Goal: Task Accomplishment & Management: Use online tool/utility

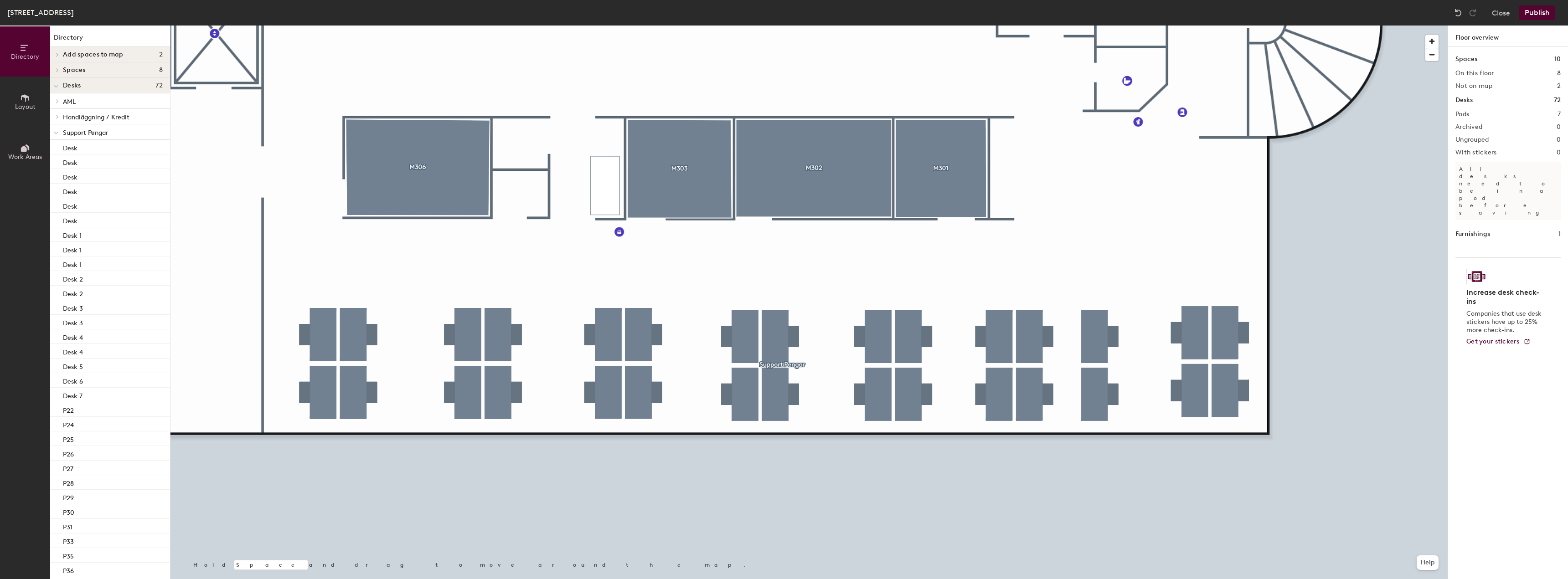
click at [1132, 26] on div at bounding box center [809, 26] width 1278 height 0
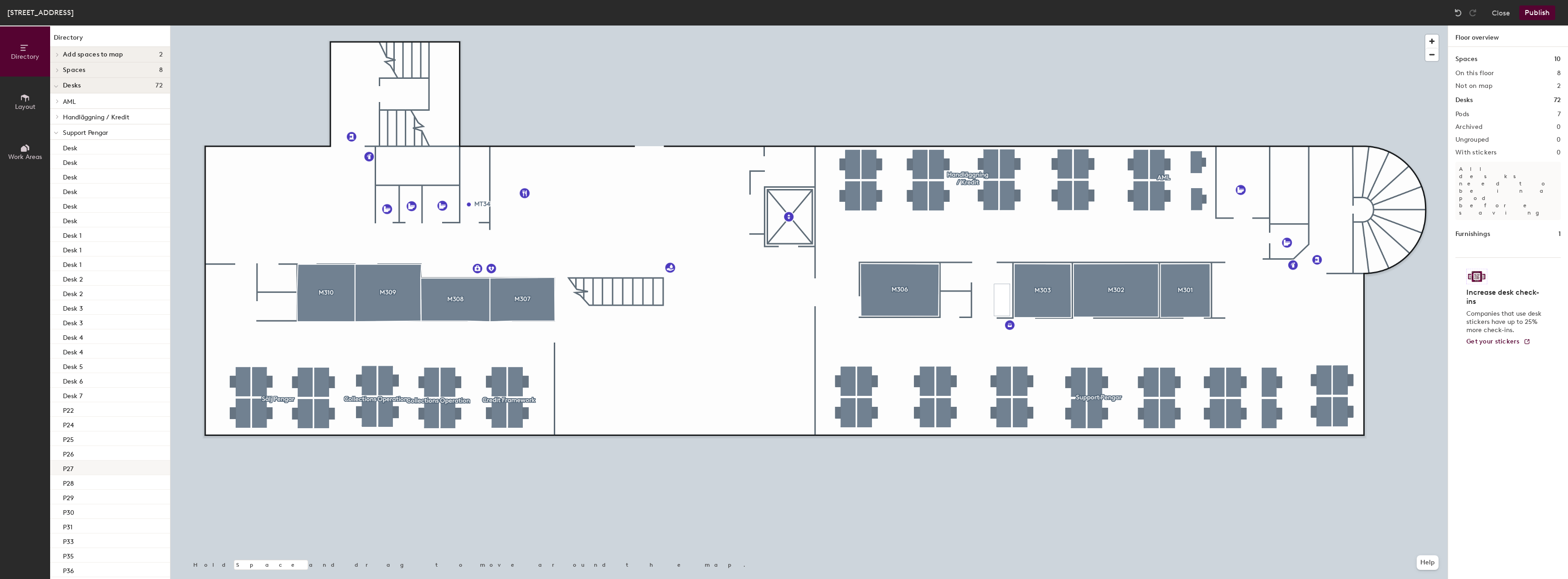
click at [294, 26] on div at bounding box center [809, 26] width 1278 height 0
click at [1533, 12] on button "Publish" at bounding box center [1537, 13] width 36 height 15
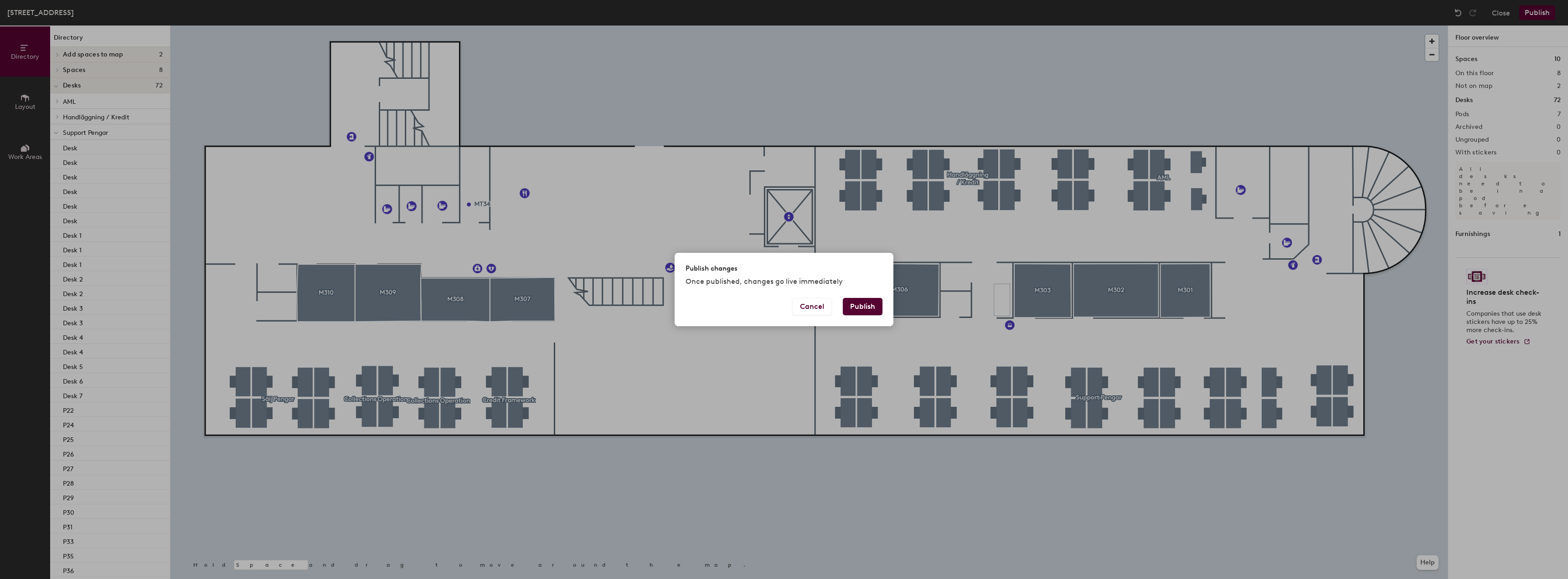
click at [864, 306] on button "Publish" at bounding box center [863, 307] width 40 height 18
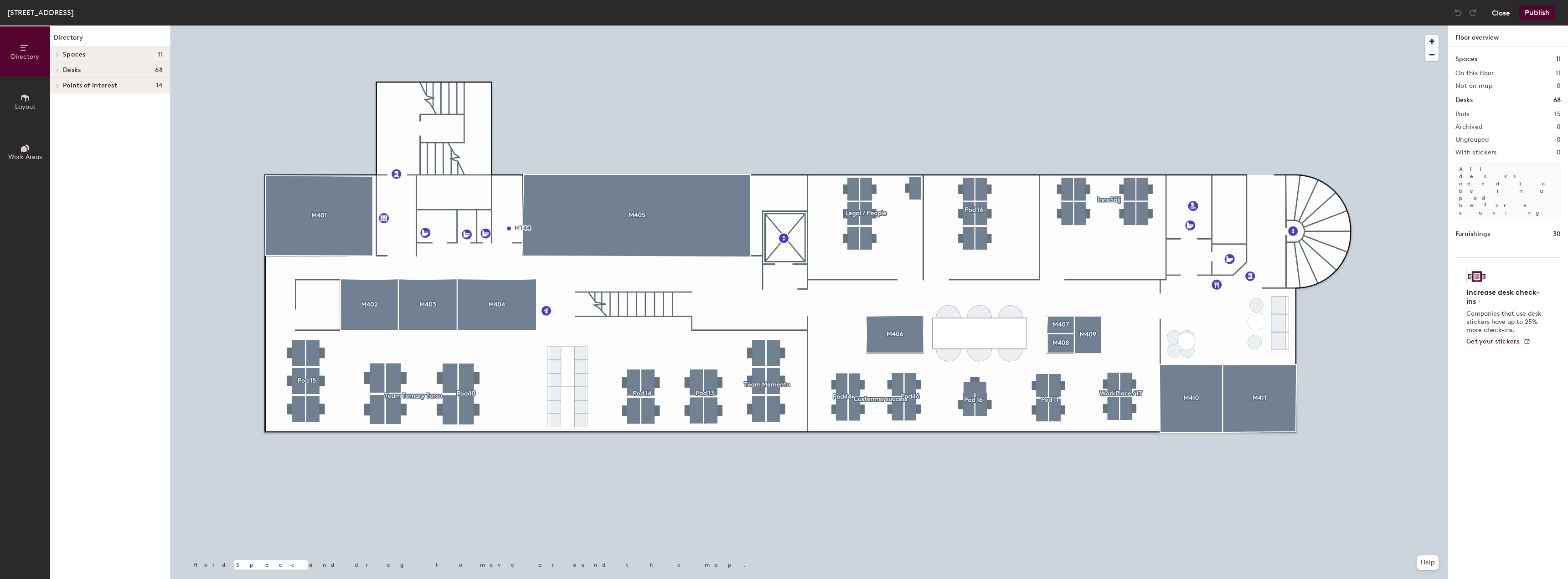
click at [1503, 12] on button "Close" at bounding box center [1501, 13] width 18 height 15
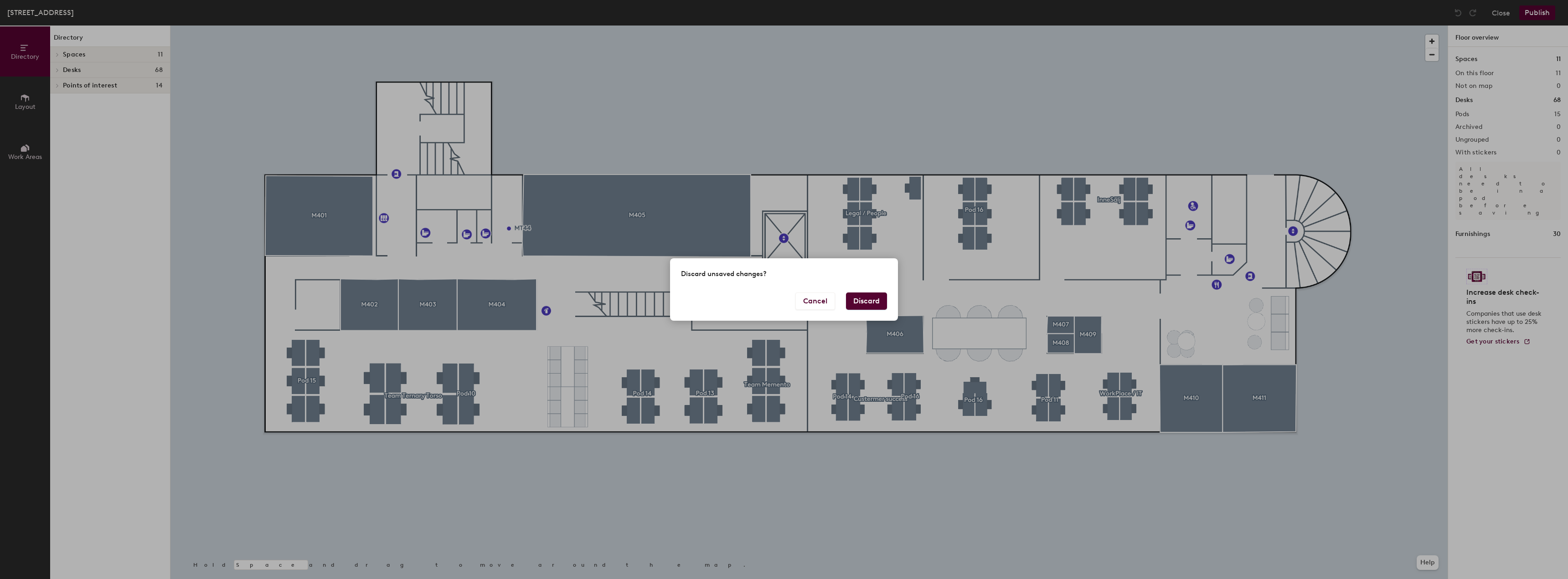
click at [863, 298] on button "Discard" at bounding box center [866, 302] width 41 height 18
